Goal: Information Seeking & Learning: Learn about a topic

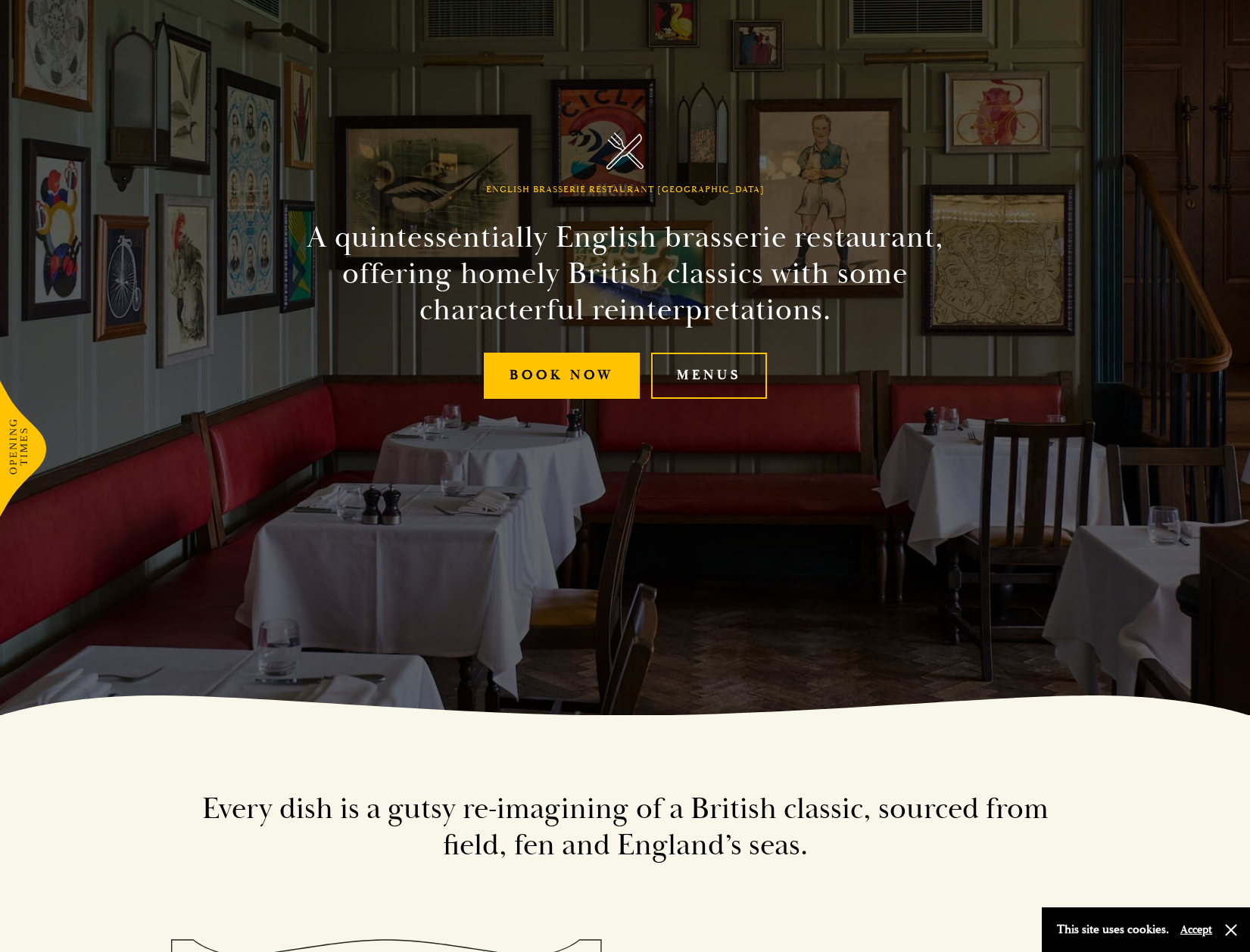
scroll to position [252, 0]
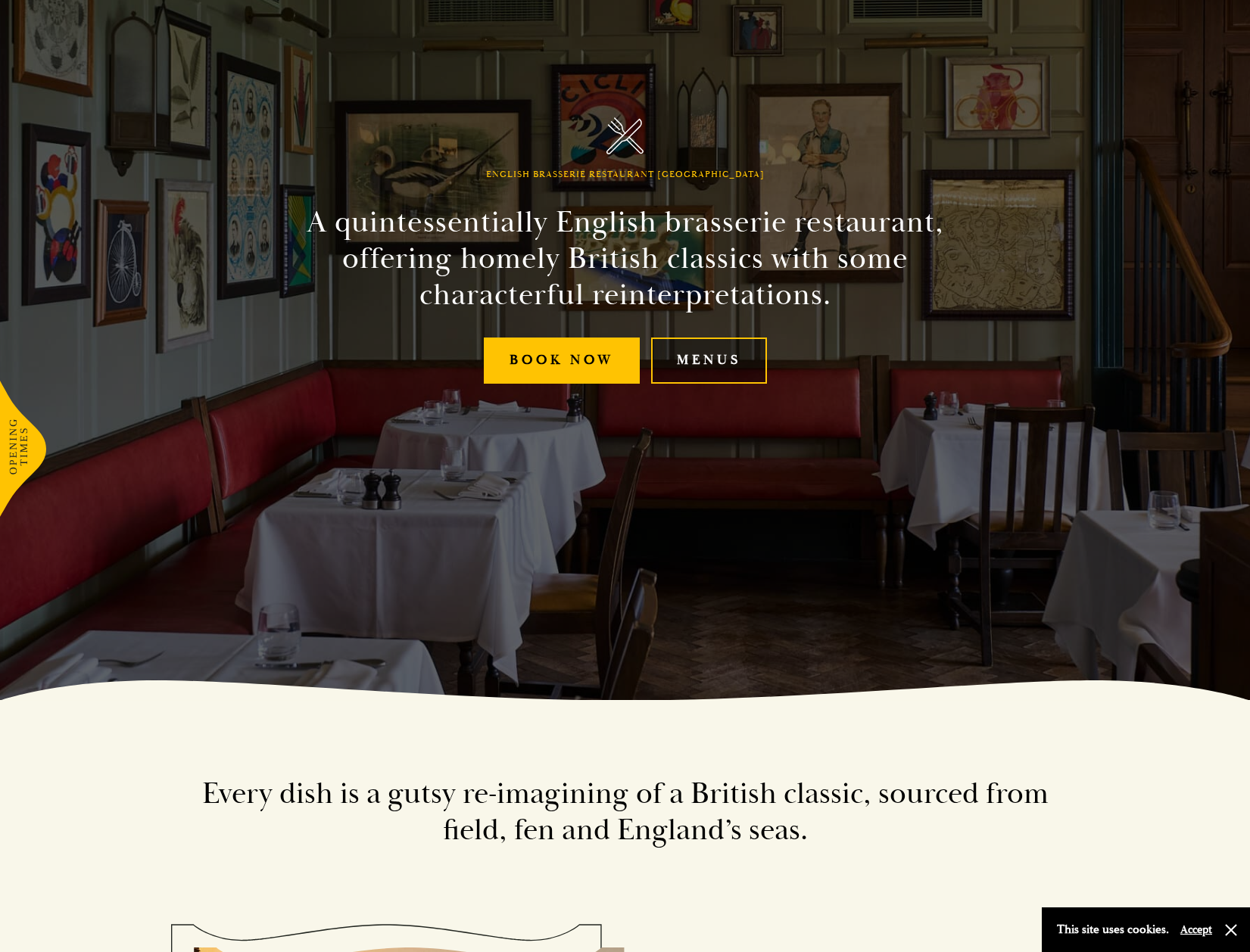
click at [718, 362] on link "Menus" at bounding box center [709, 361] width 115 height 47
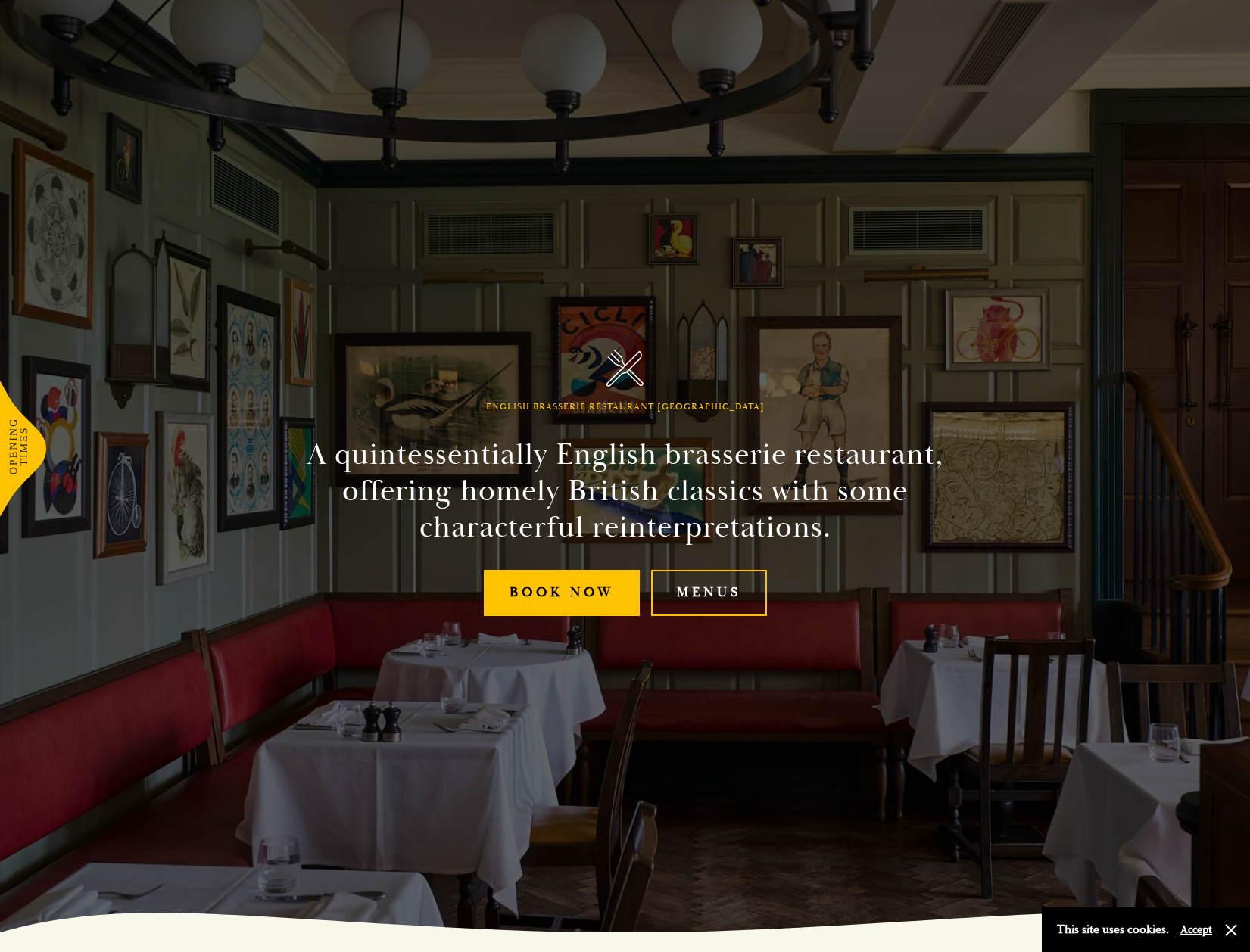
scroll to position [16, 0]
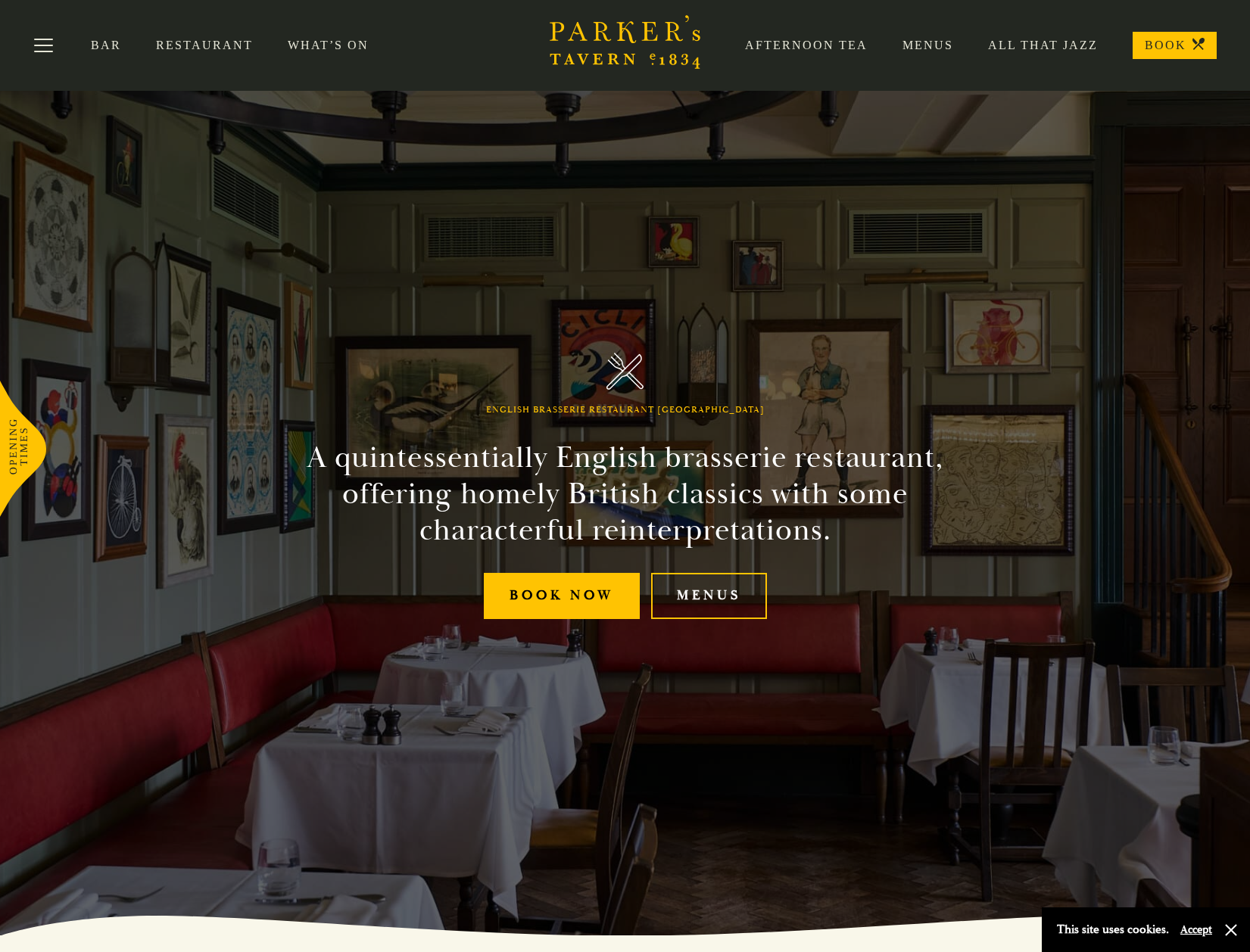
click at [933, 43] on link "Menus" at bounding box center [911, 46] width 85 height 16
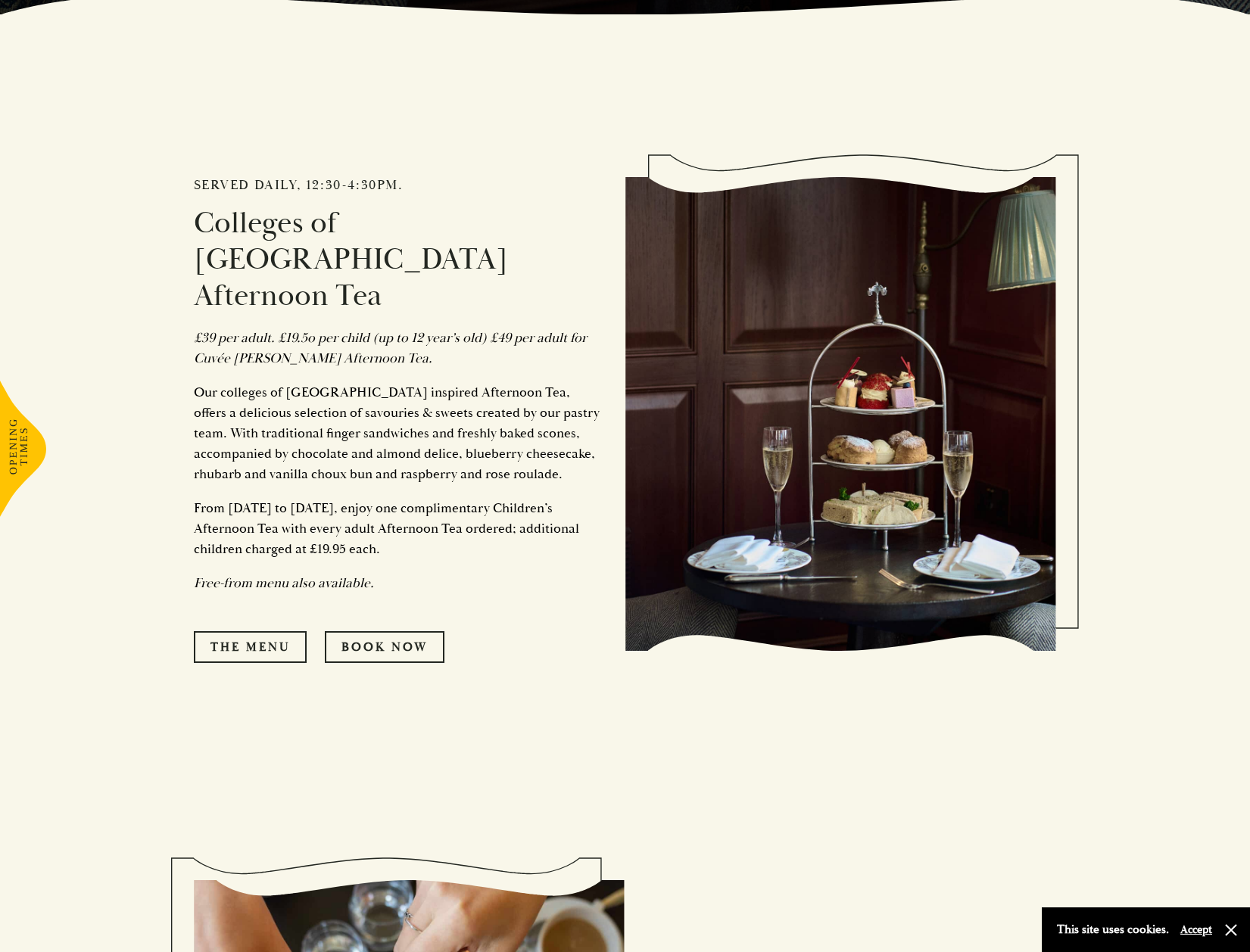
scroll to position [939, 0]
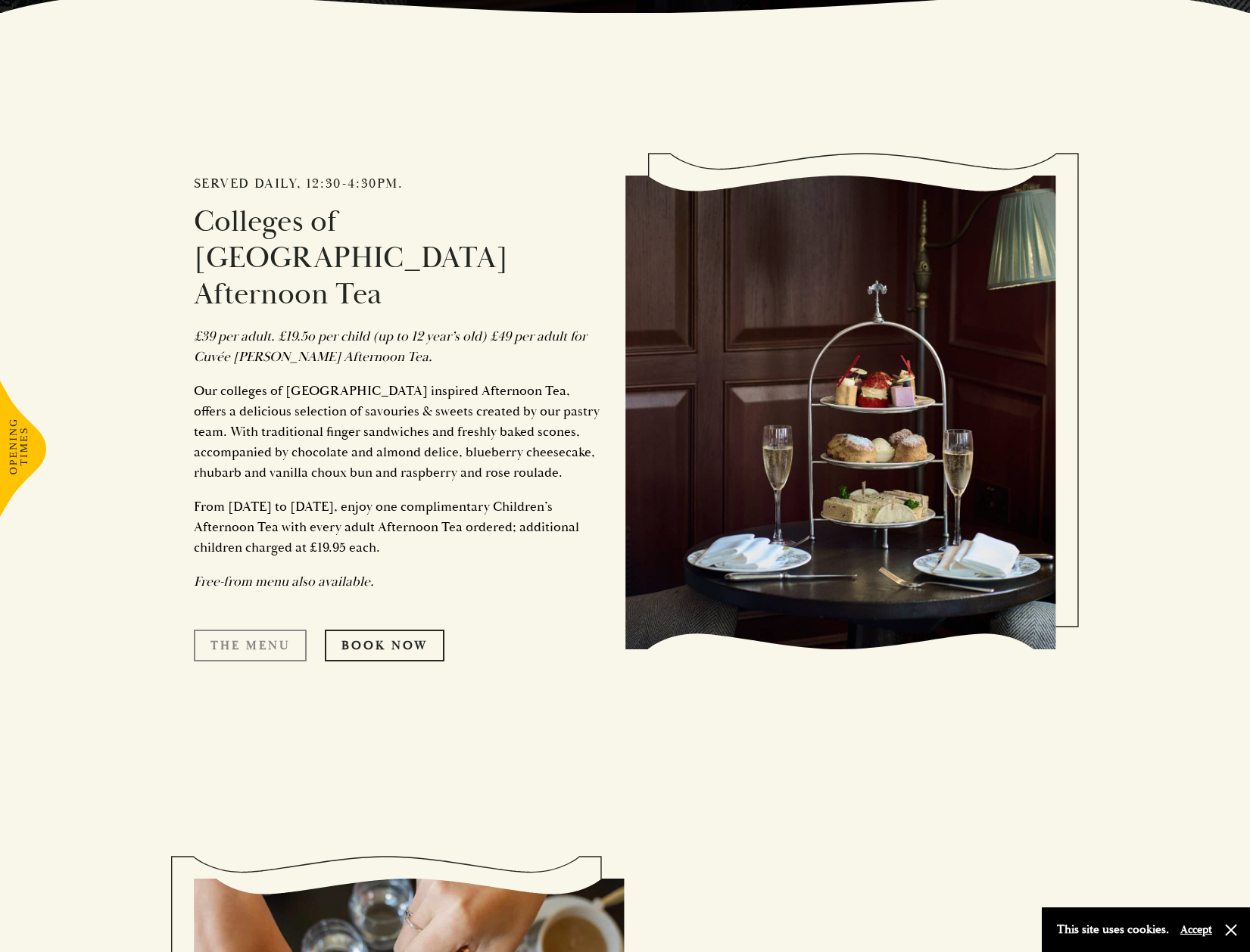
click at [234, 630] on link "The Menu" at bounding box center [250, 646] width 112 height 32
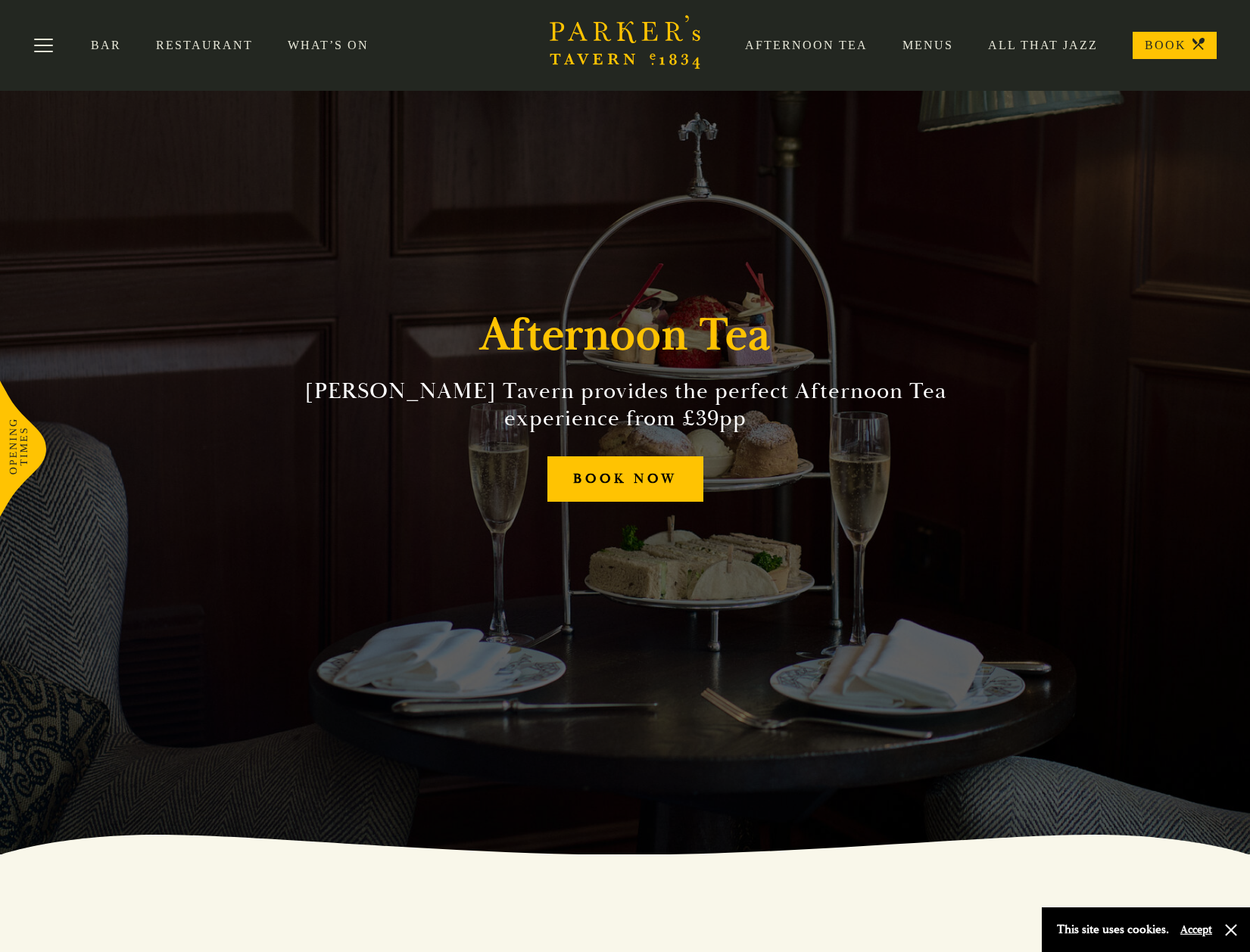
scroll to position [0, 0]
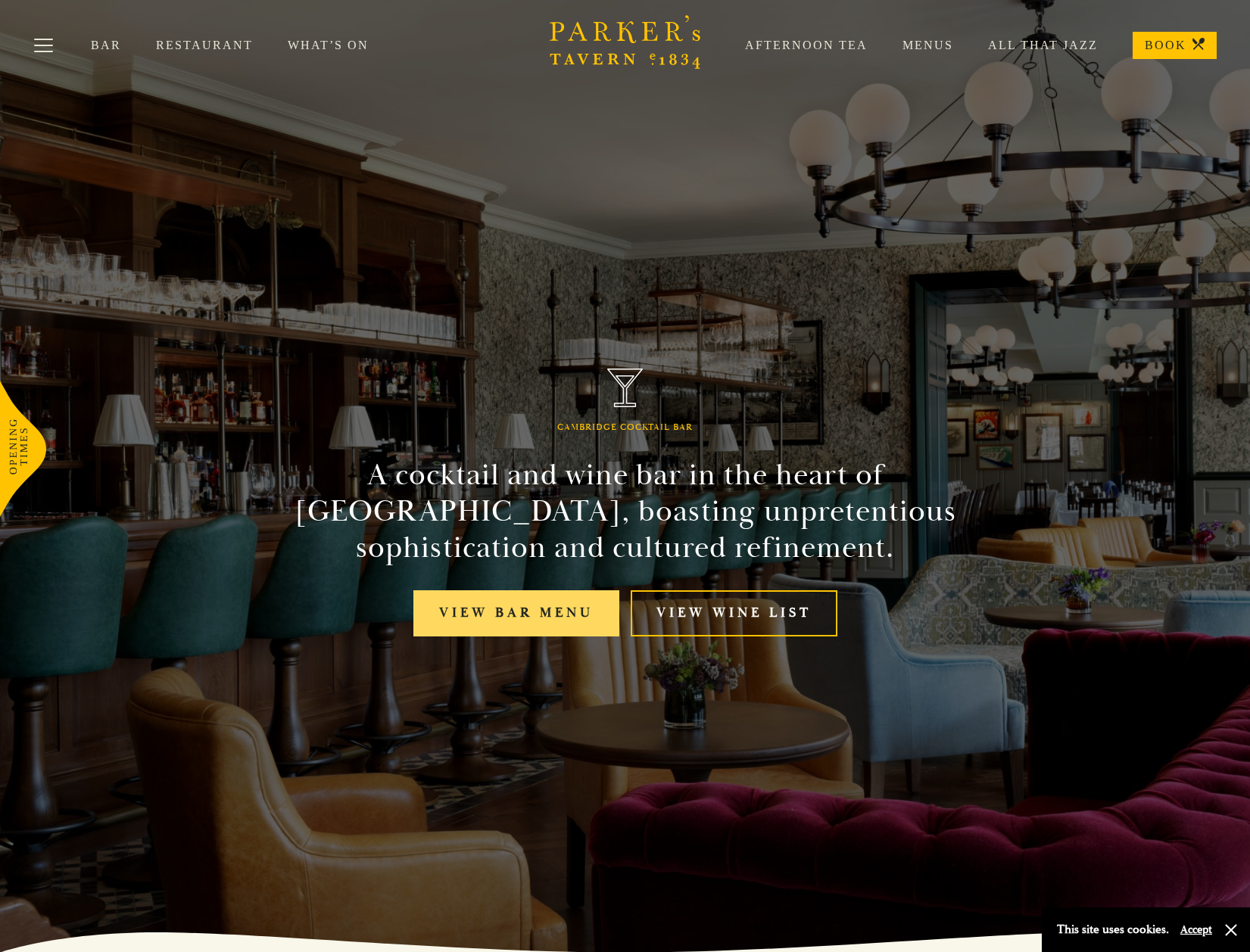
click at [529, 606] on link "View bar menu" at bounding box center [516, 614] width 206 height 47
